Goal: Task Accomplishment & Management: Use online tool/utility

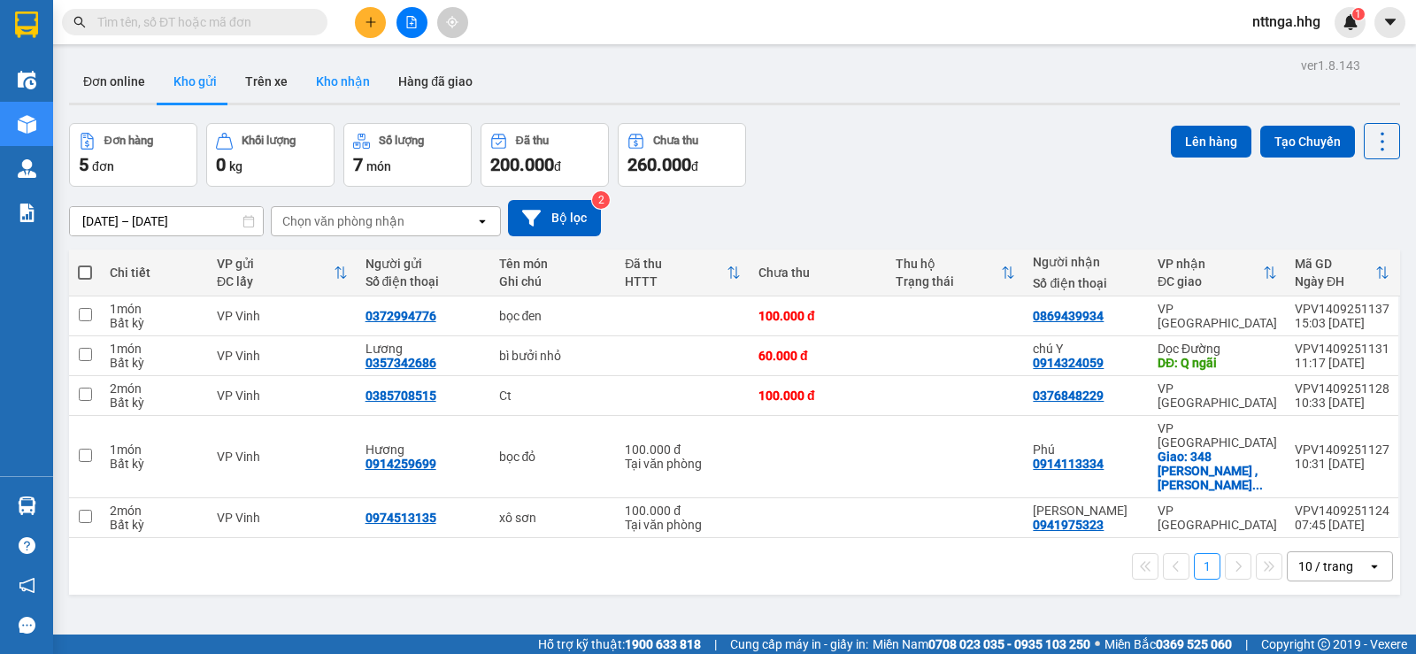
click at [309, 70] on button "Kho nhận" at bounding box center [343, 81] width 82 height 42
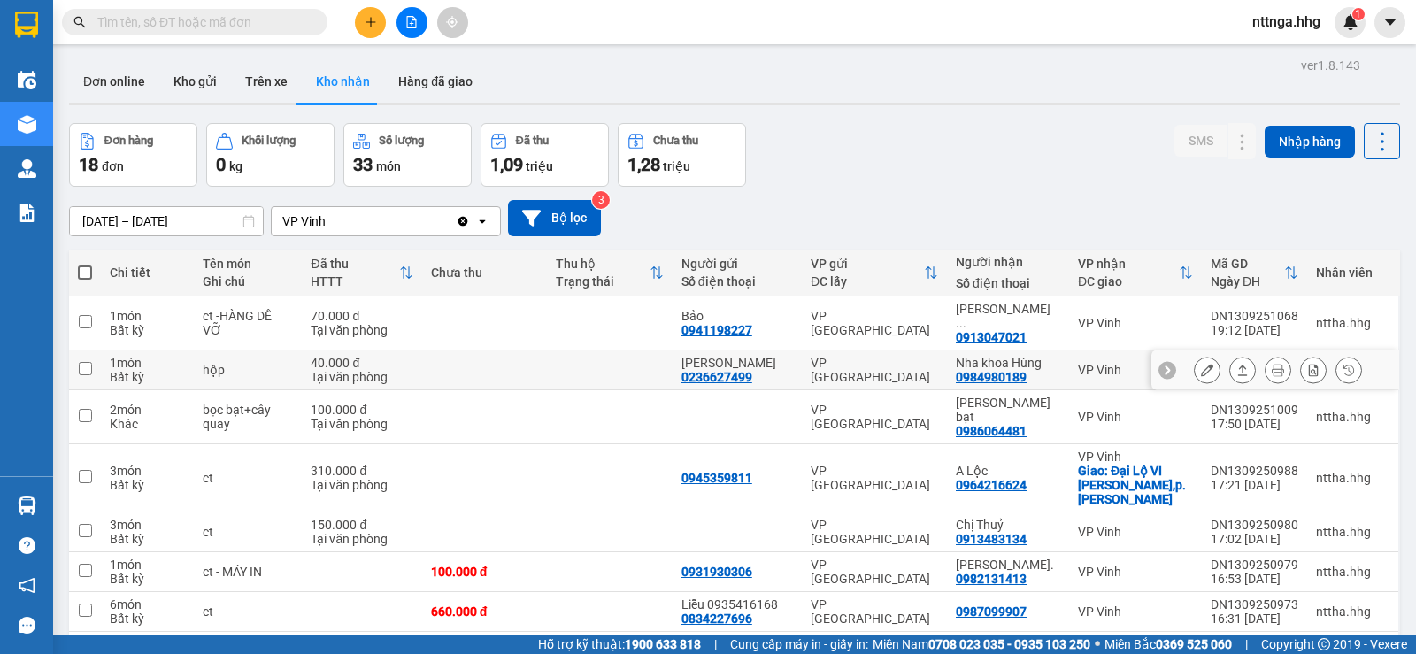
scroll to position [147, 0]
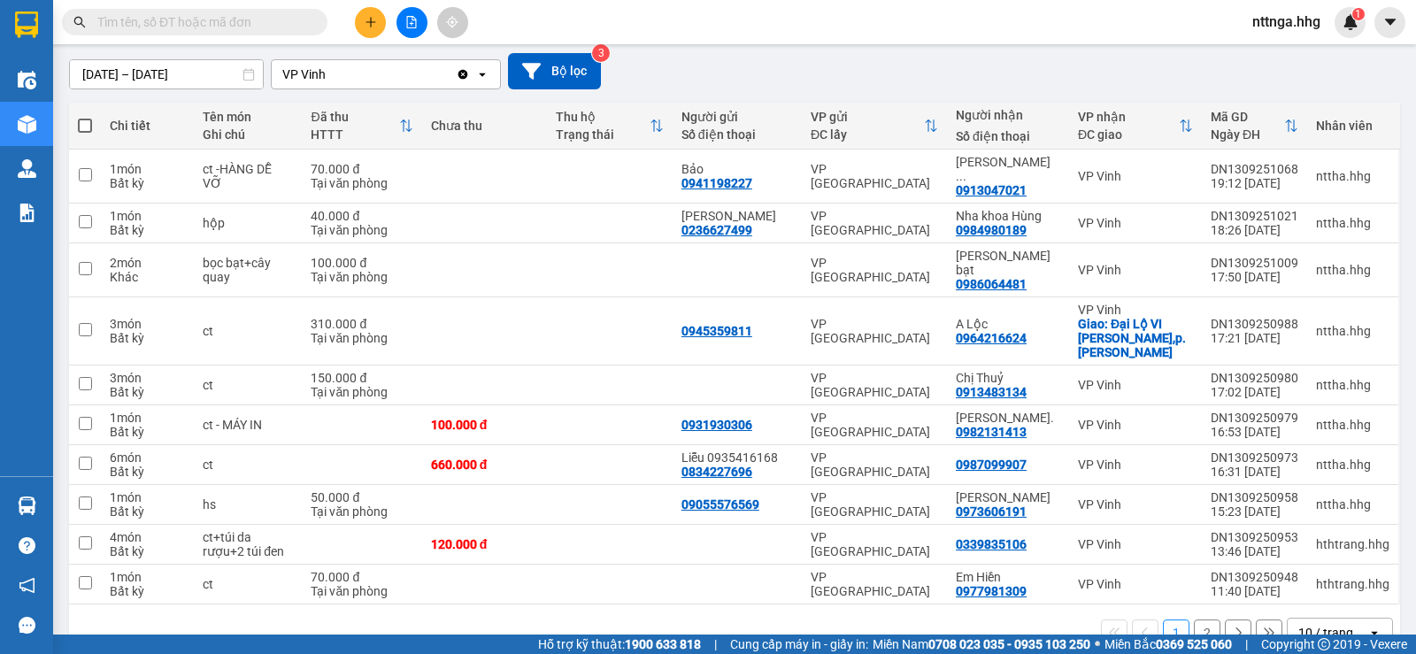
click at [1298, 624] on div "10 / trang" at bounding box center [1325, 633] width 55 height 18
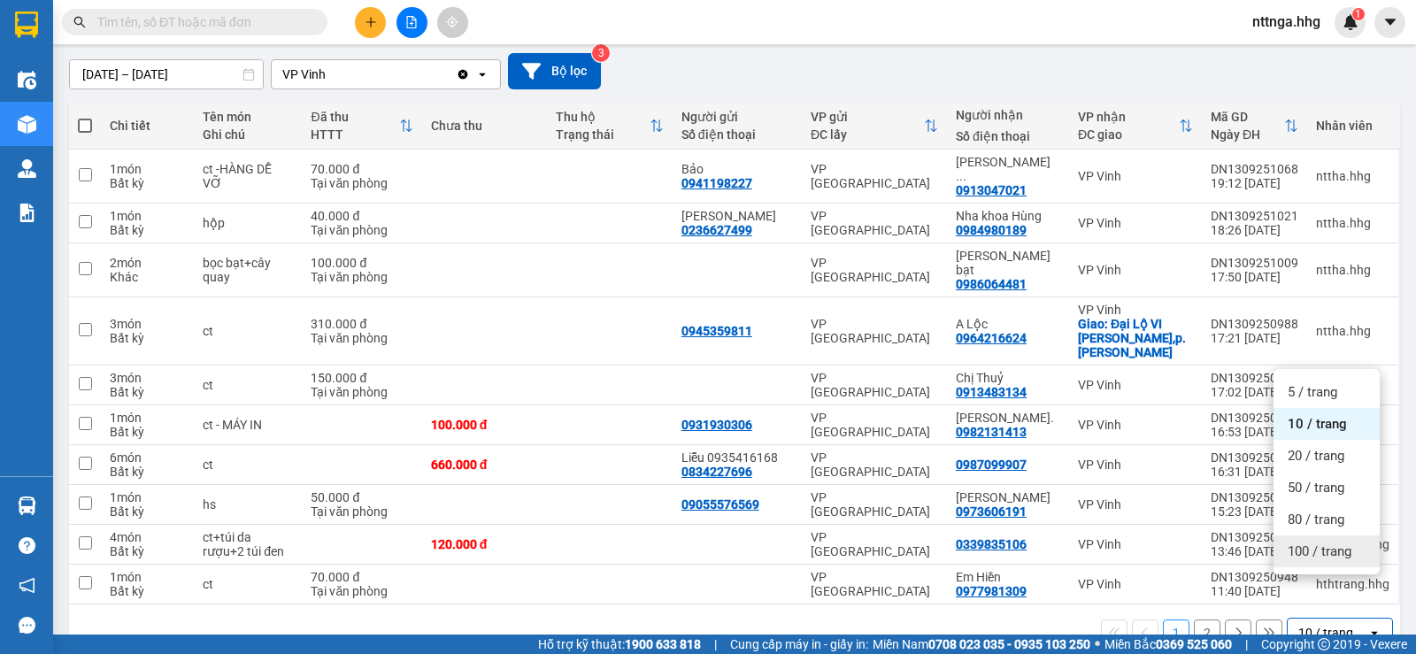
click at [1313, 560] on div "100 / trang" at bounding box center [1327, 551] width 106 height 32
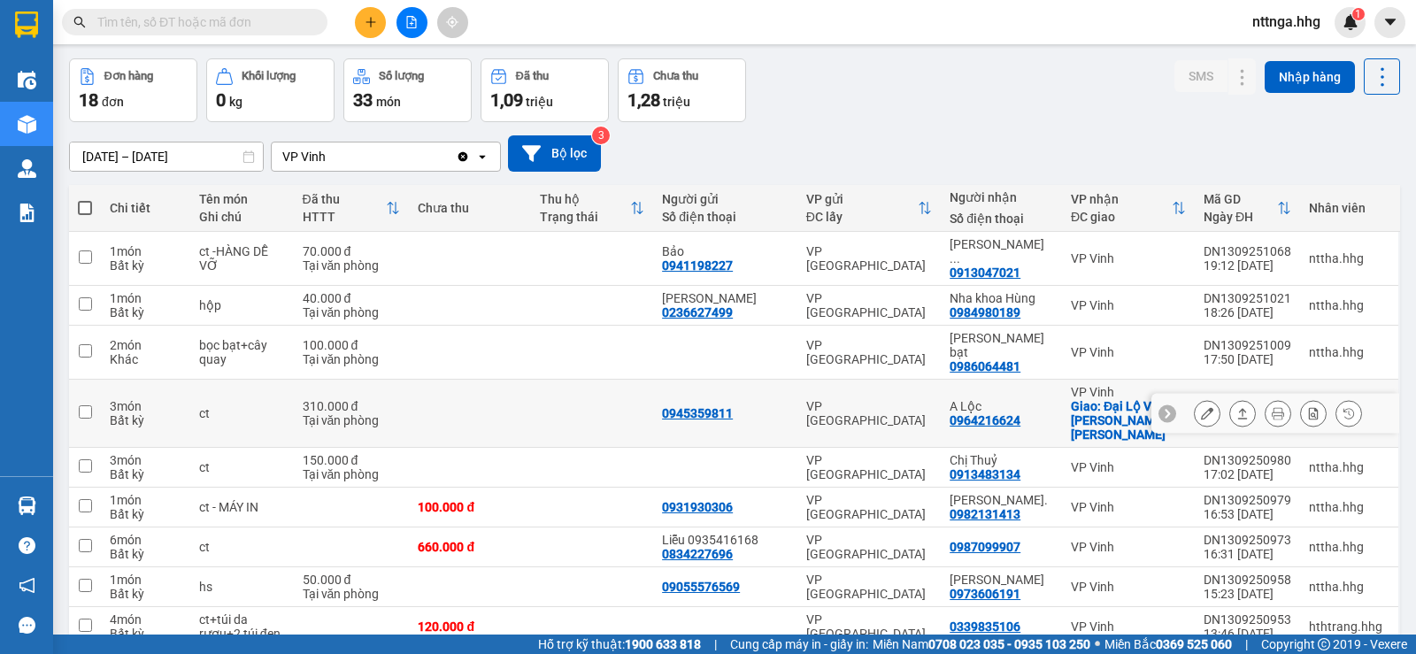
scroll to position [0, 0]
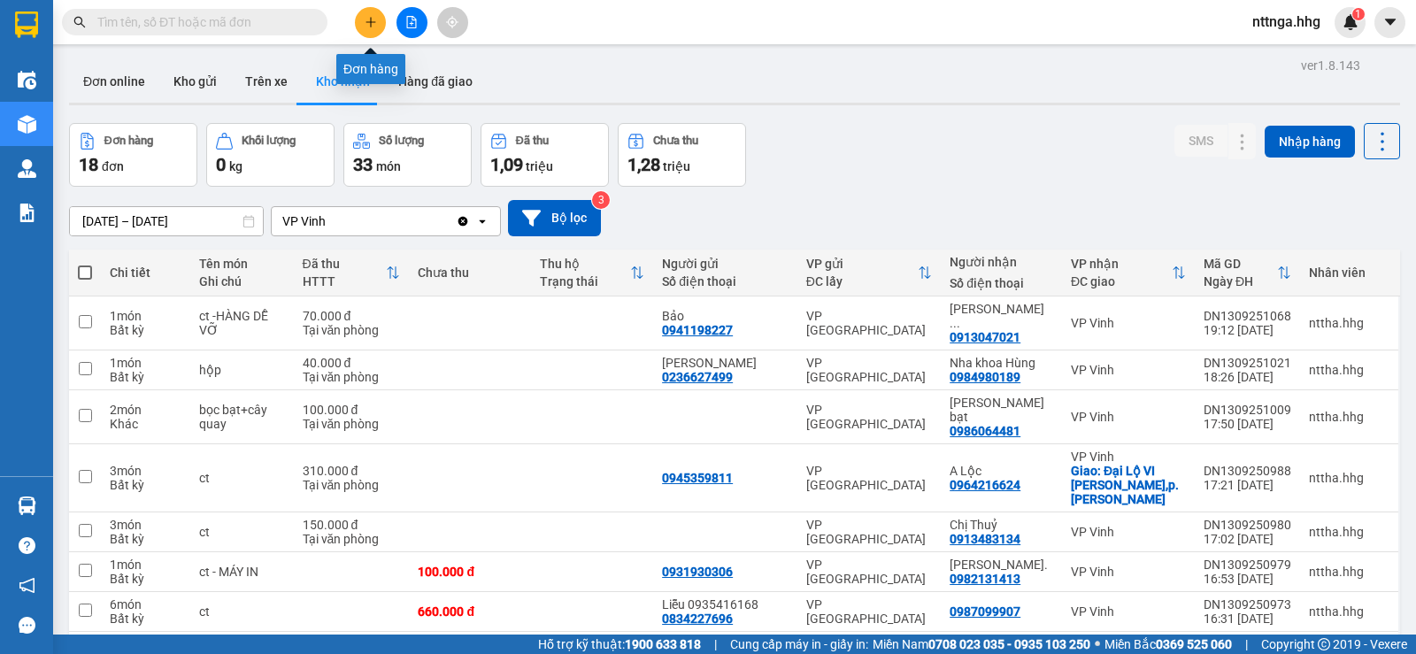
click at [362, 16] on button at bounding box center [370, 22] width 31 height 31
